Goal: Browse casually: Explore the website without a specific task or goal

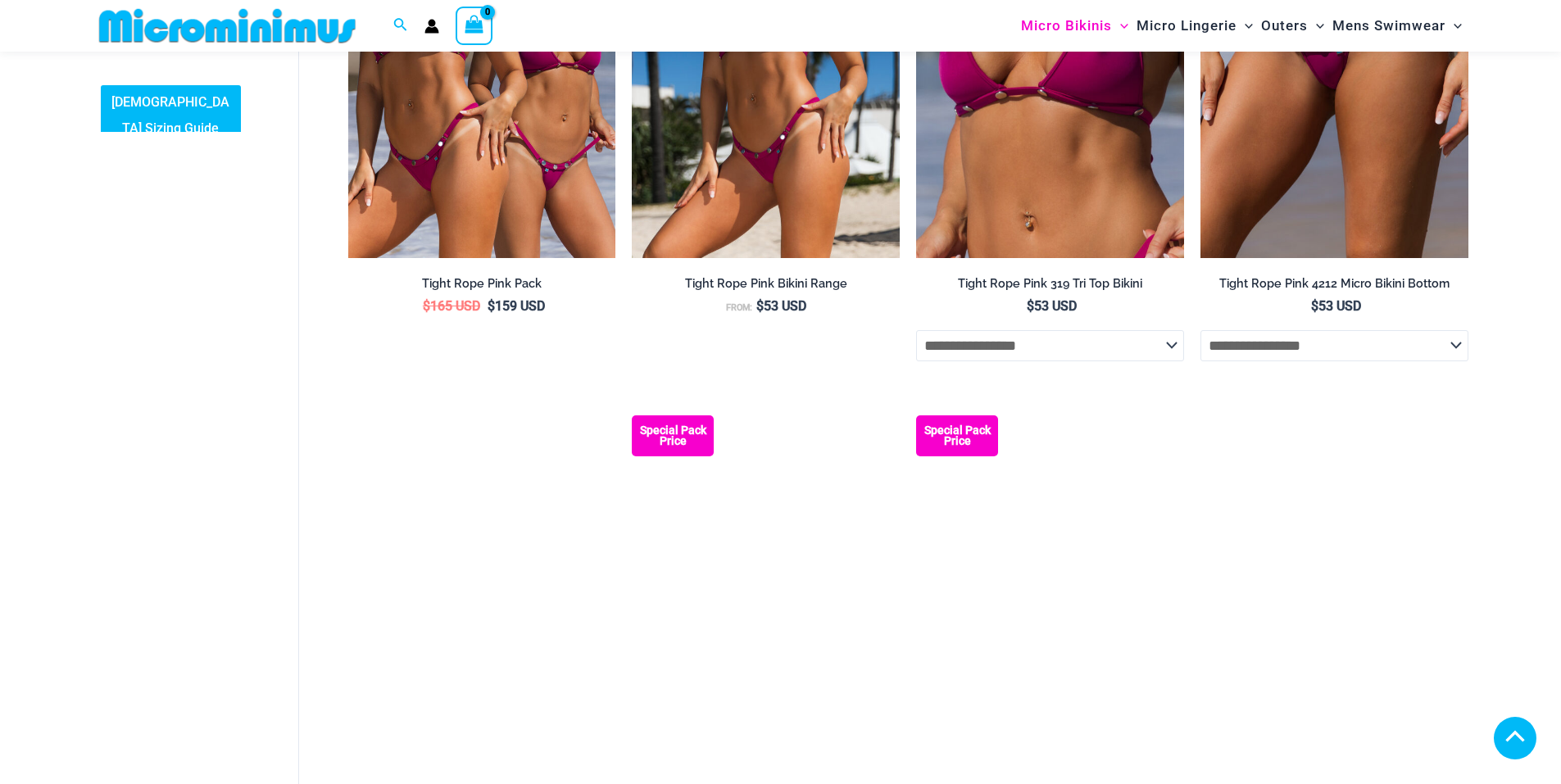
scroll to position [2033, 0]
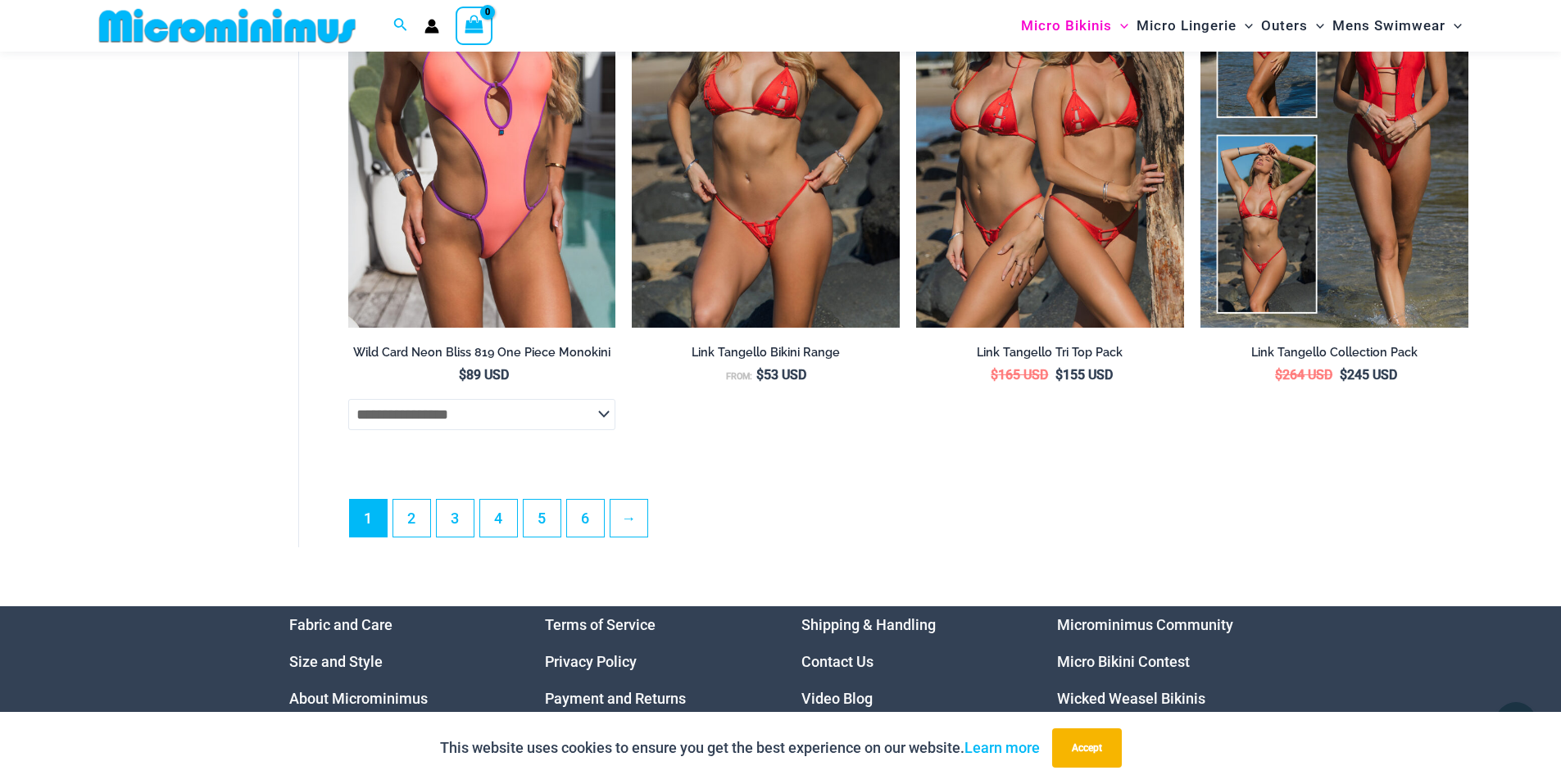
scroll to position [4572, 0]
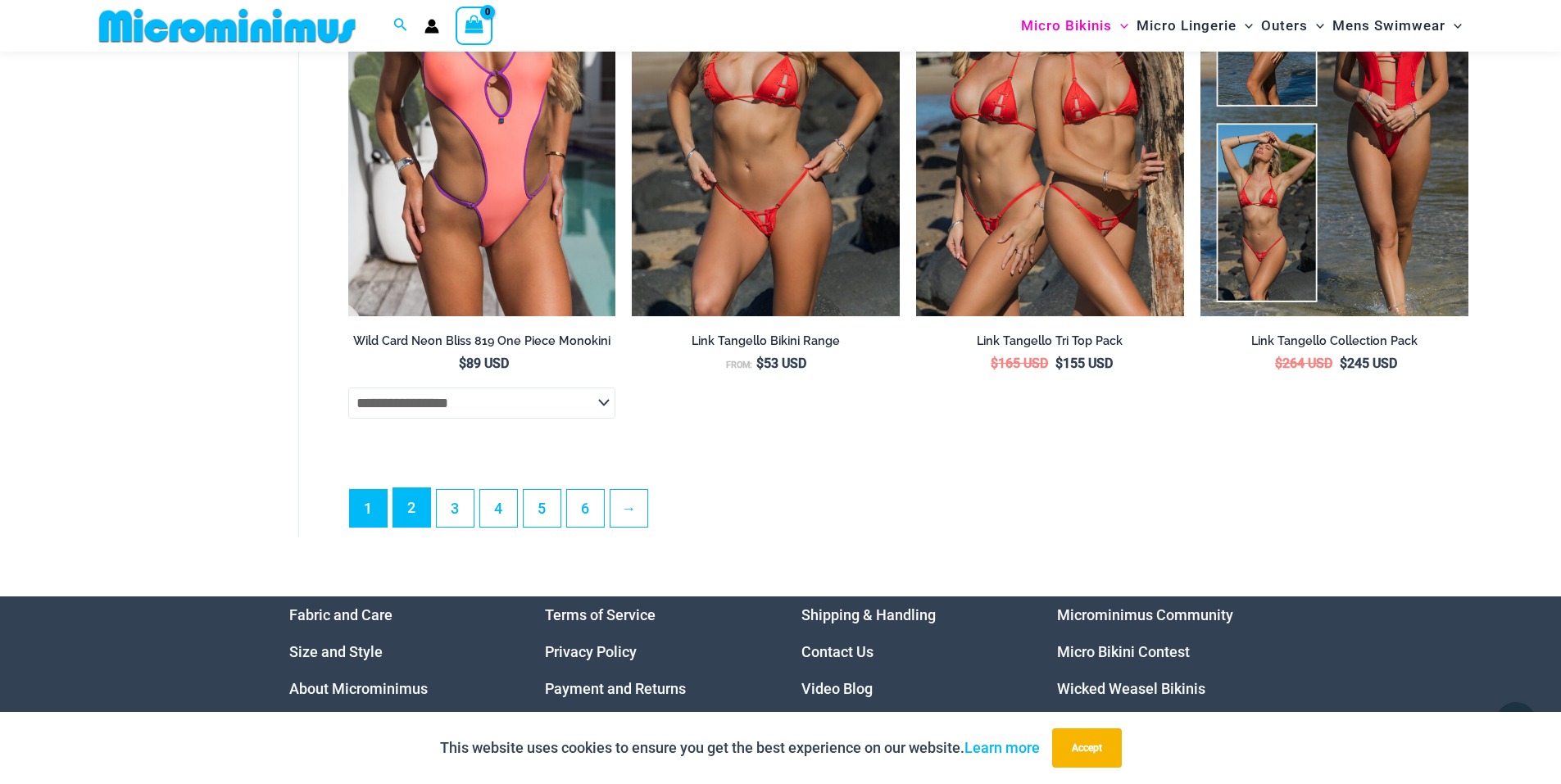
click at [408, 527] on link "2" at bounding box center [412, 508] width 37 height 38
click at [416, 519] on link "2" at bounding box center [412, 508] width 37 height 38
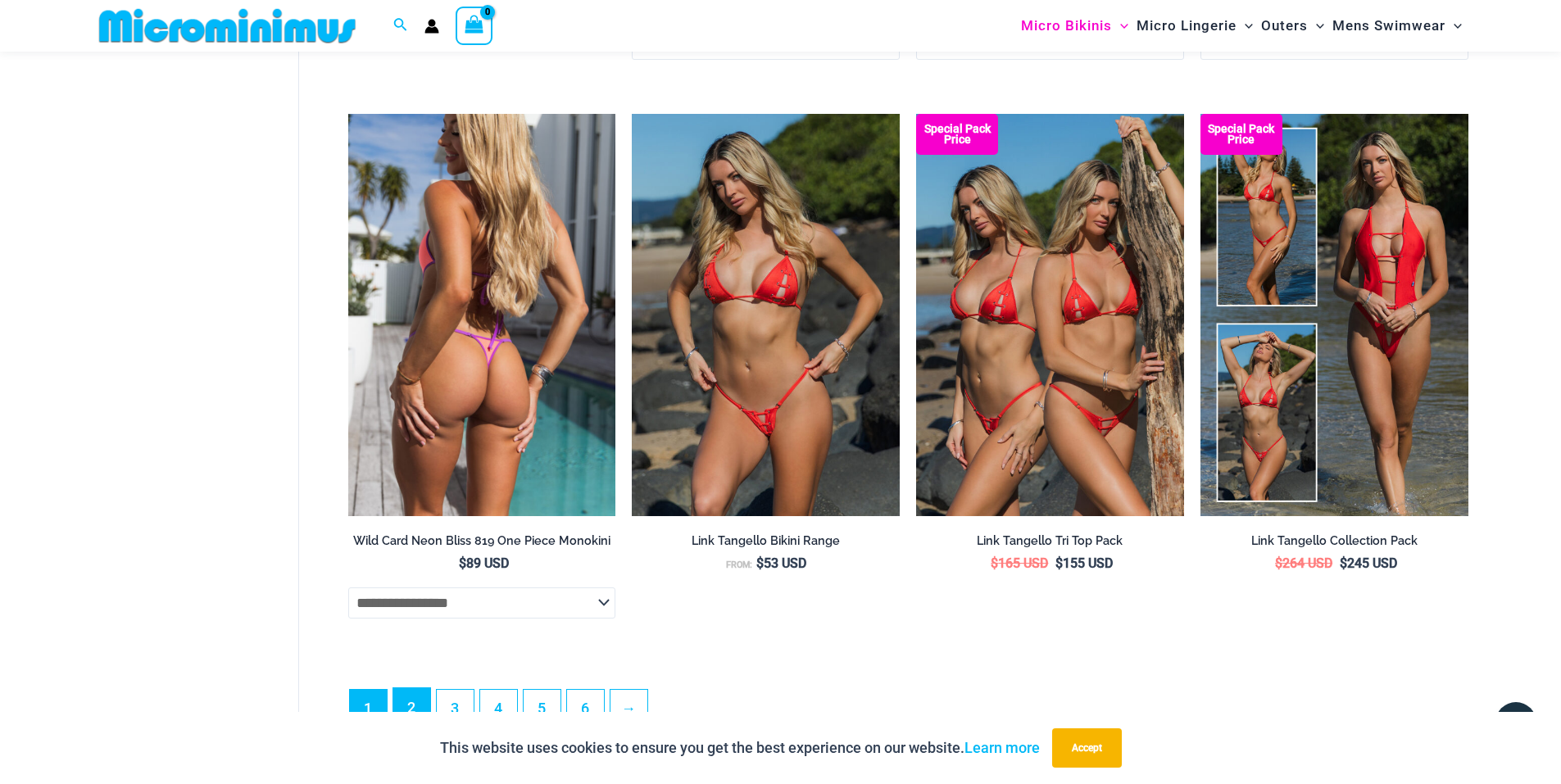
scroll to position [3932, 0]
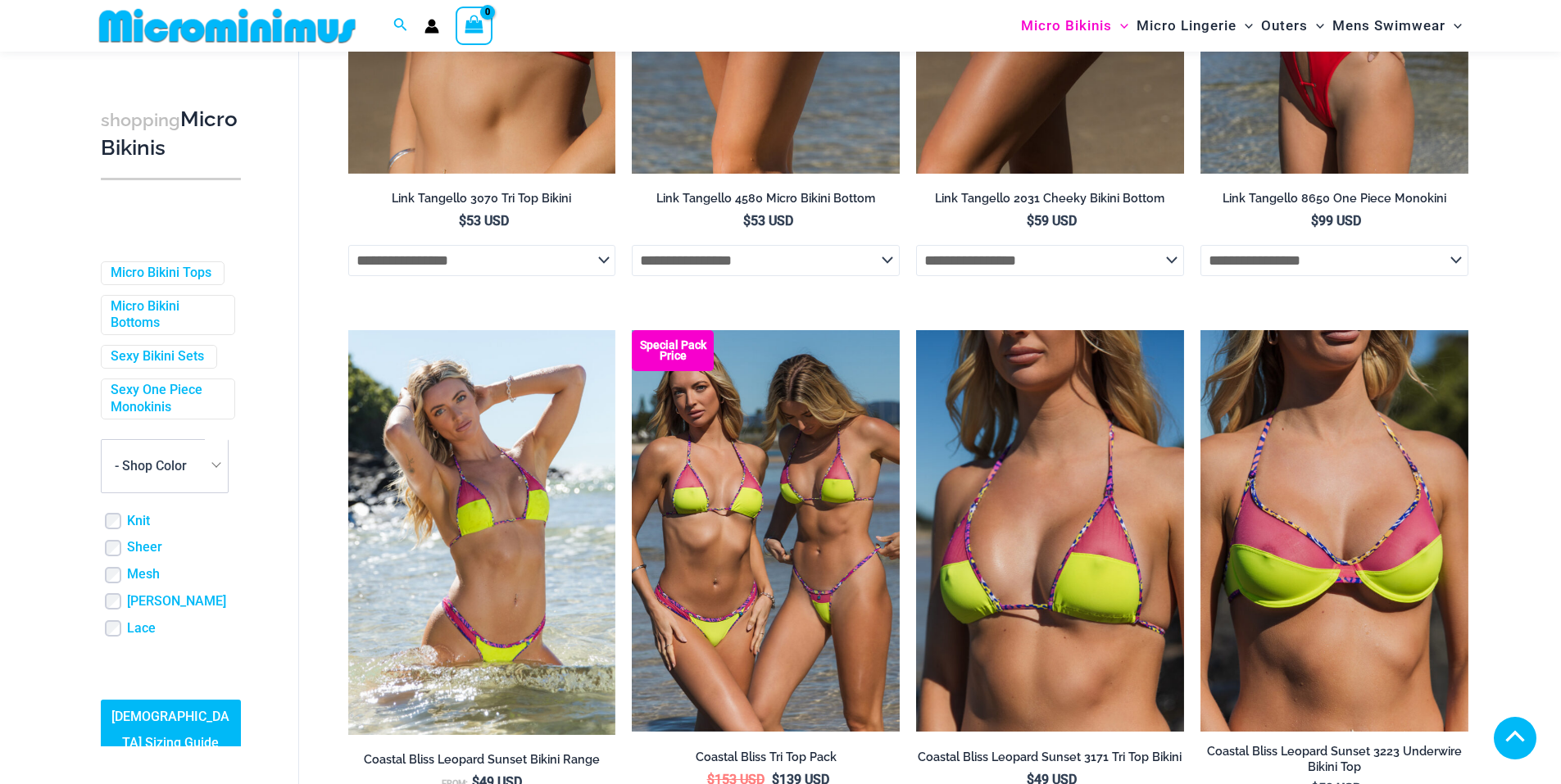
scroll to position [1092, 0]
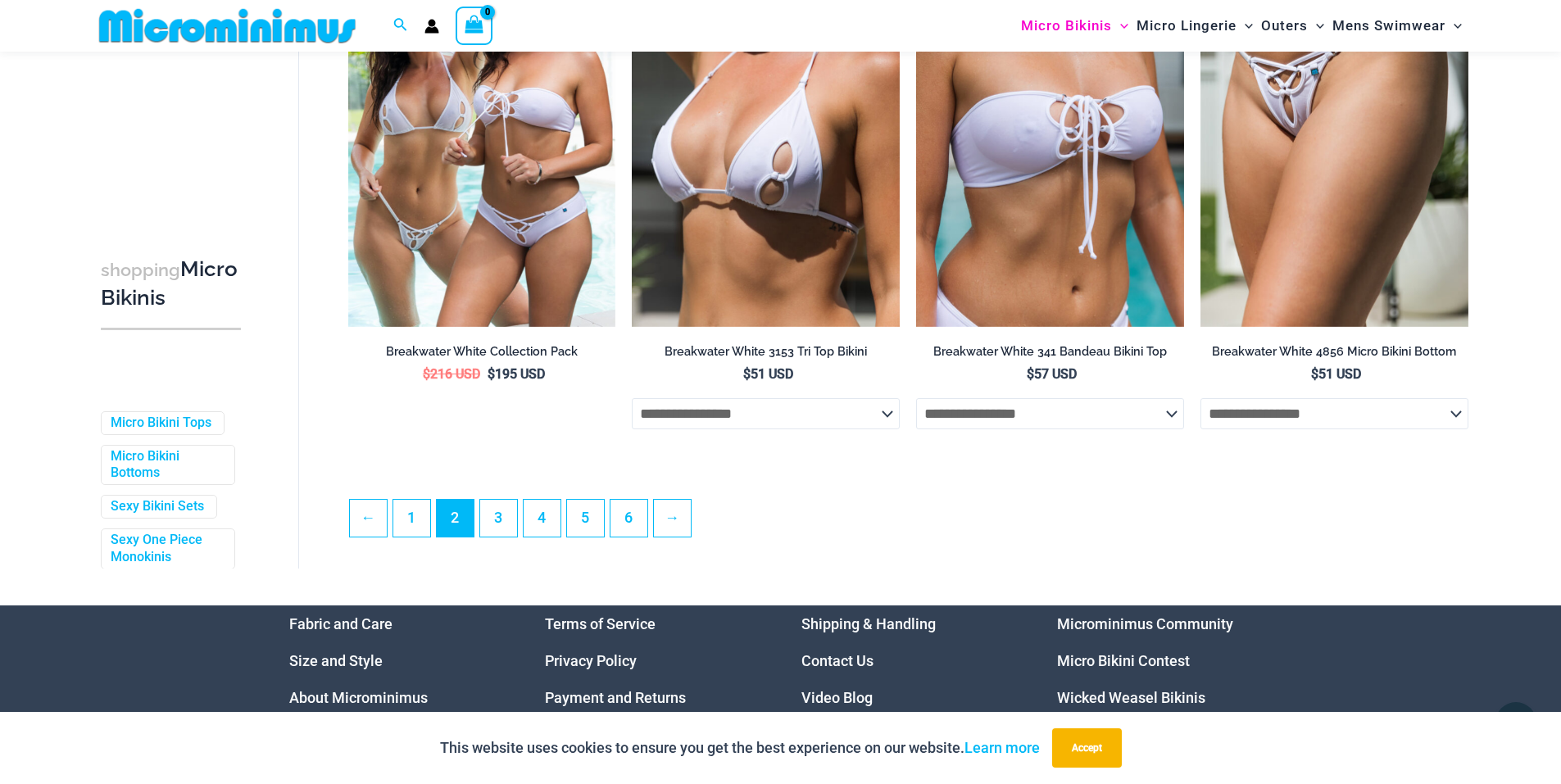
scroll to position [4368, 0]
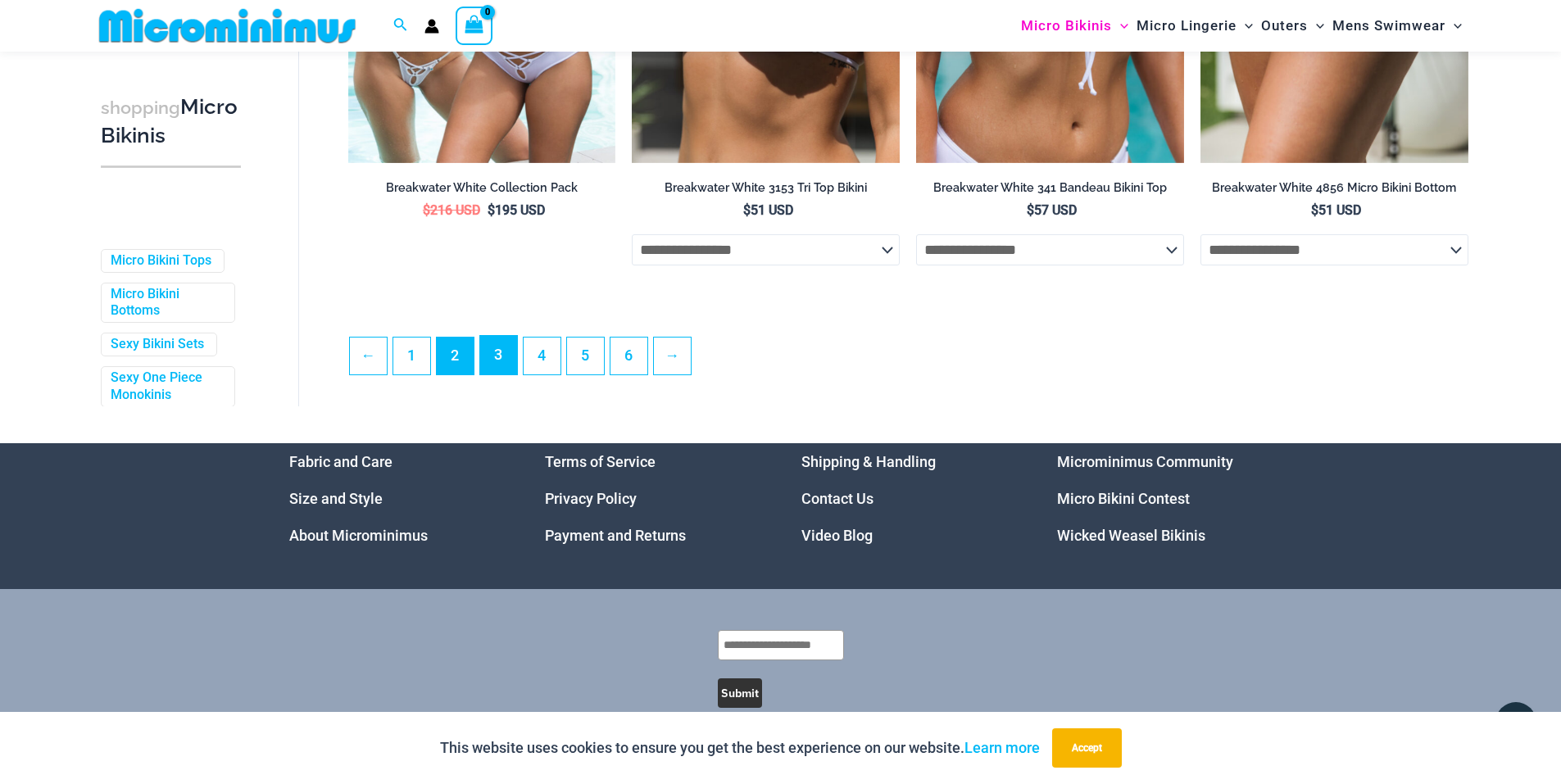
click at [504, 373] on link "3" at bounding box center [499, 355] width 37 height 38
click at [502, 374] on link "3" at bounding box center [499, 355] width 37 height 38
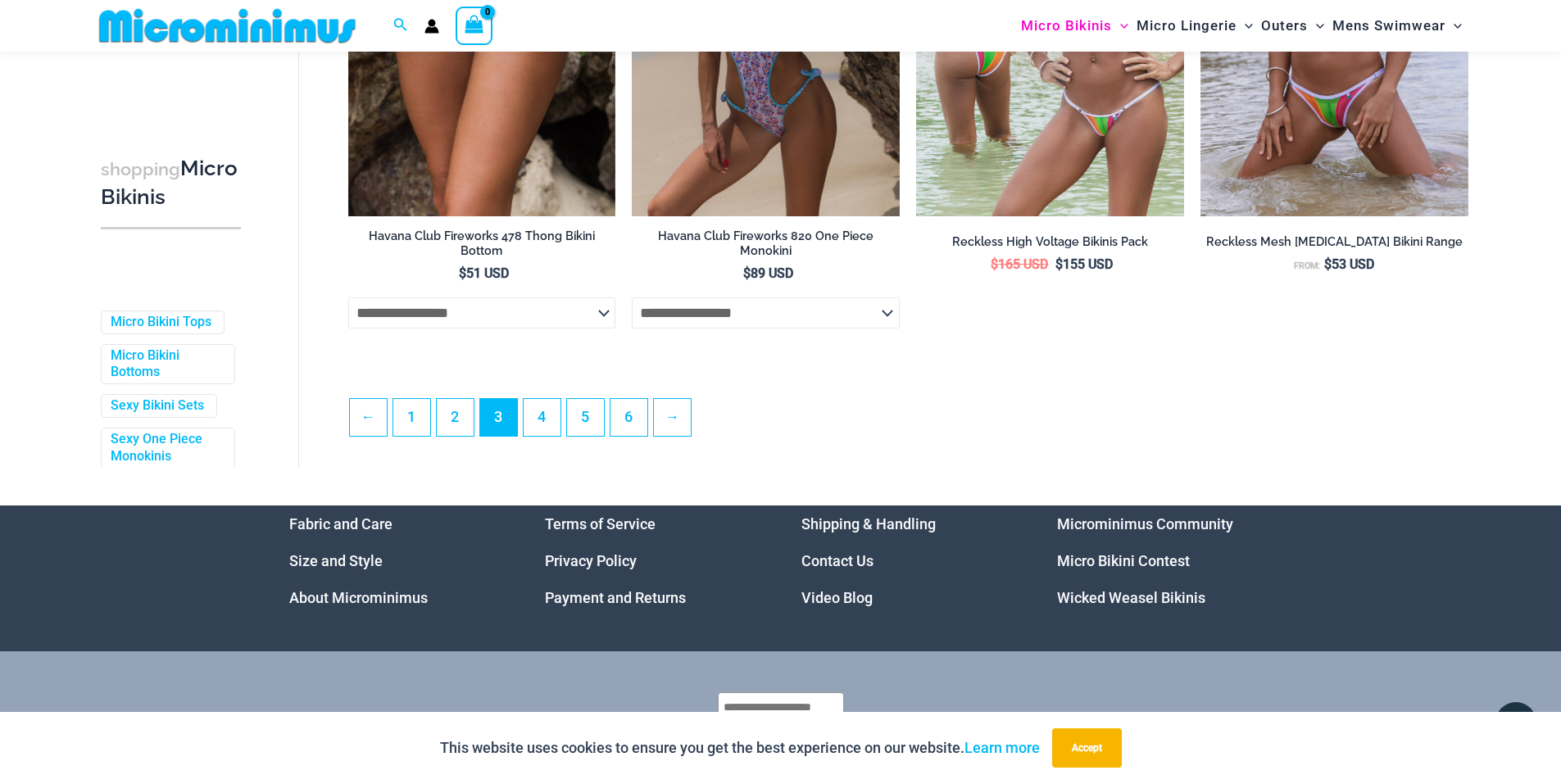
scroll to position [4341, 0]
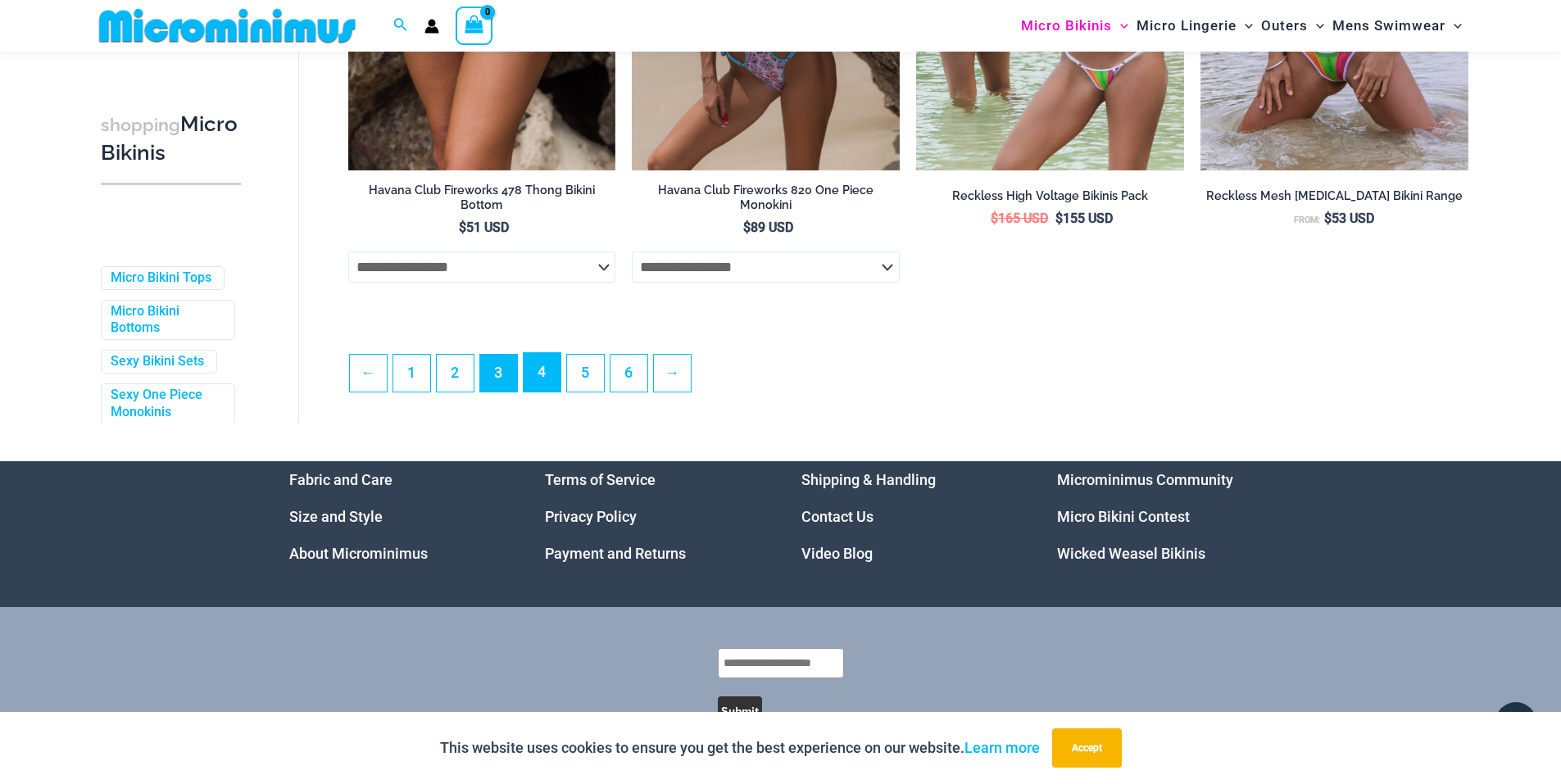
click at [538, 372] on link "4" at bounding box center [542, 372] width 37 height 38
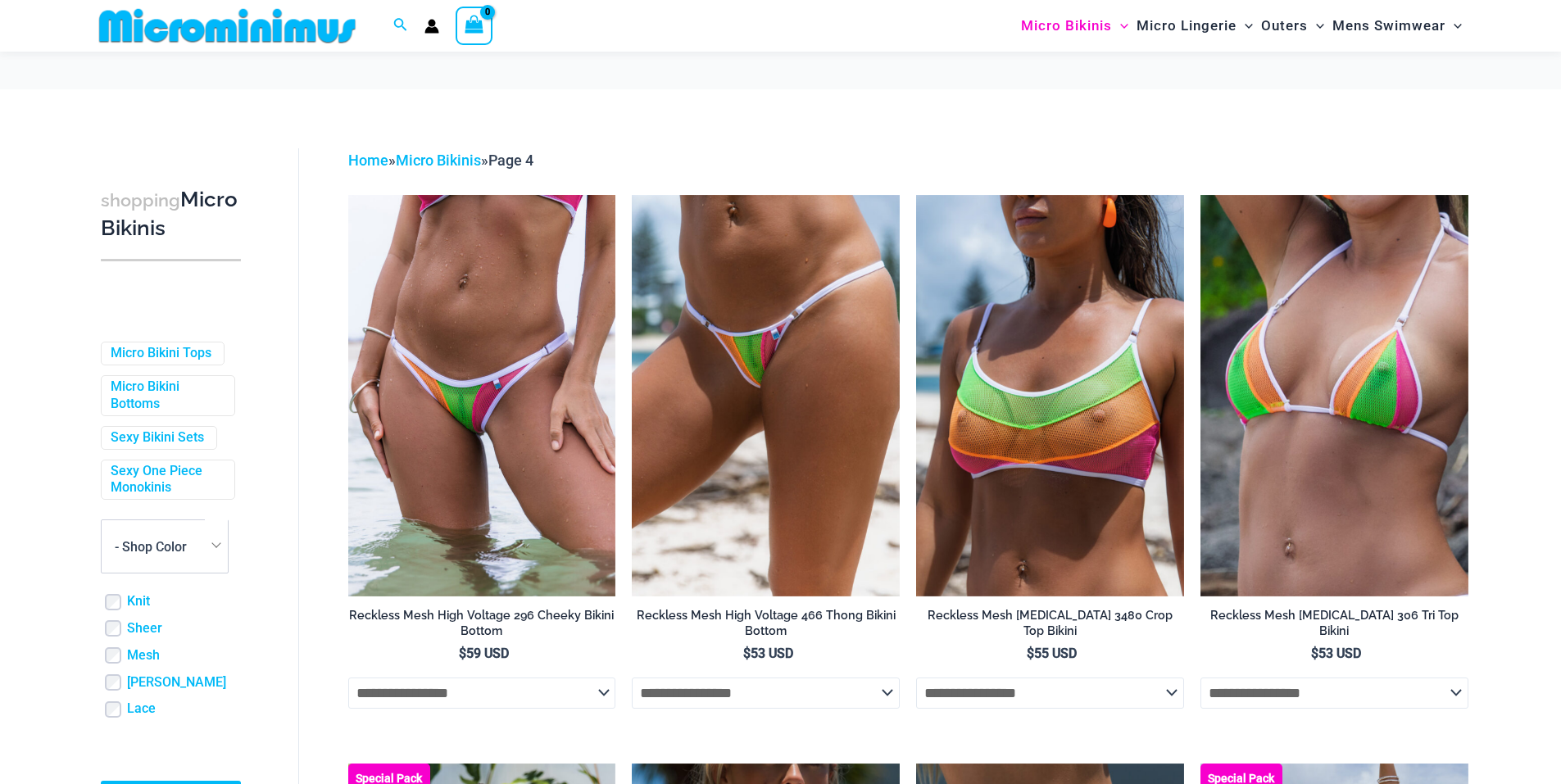
scroll to position [1122, 0]
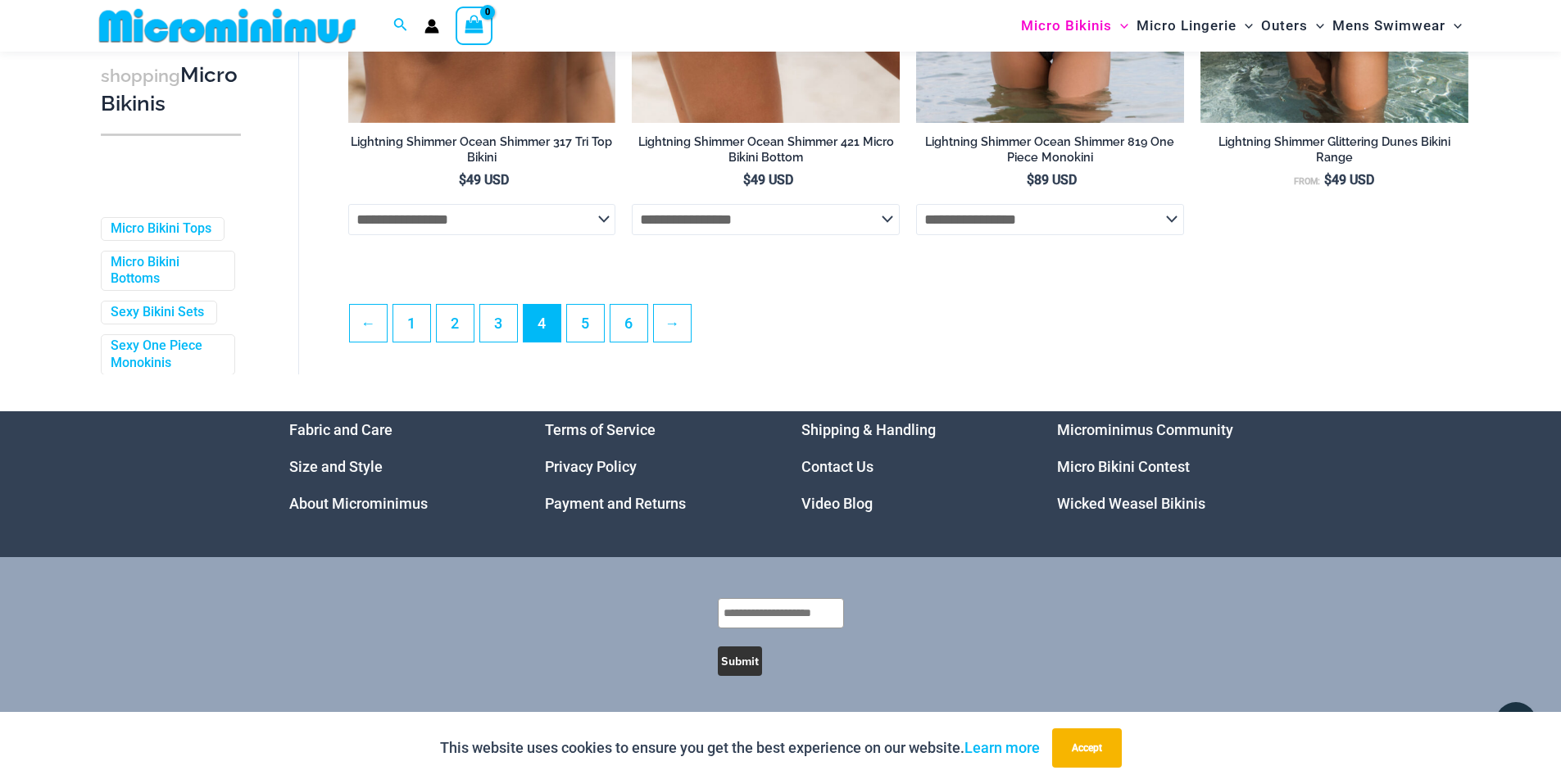
scroll to position [4402, 0]
